Goal: Task Accomplishment & Management: Manage account settings

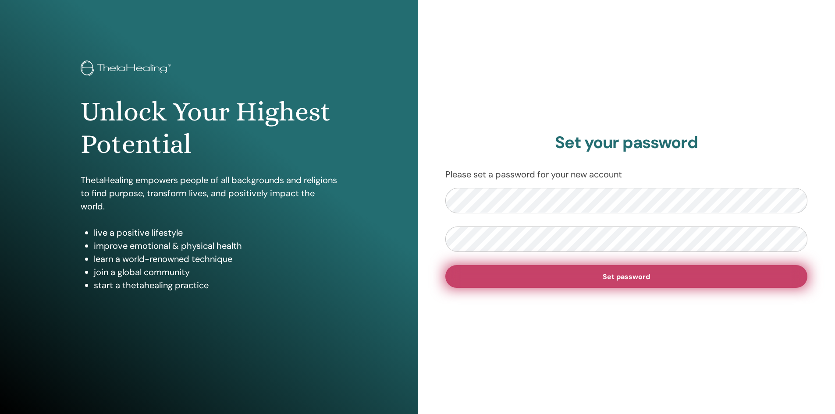
click at [610, 274] on span "Set password" at bounding box center [626, 276] width 47 height 9
click at [603, 275] on span "Set password" at bounding box center [626, 276] width 47 height 9
